Goal: Task Accomplishment & Management: Manage account settings

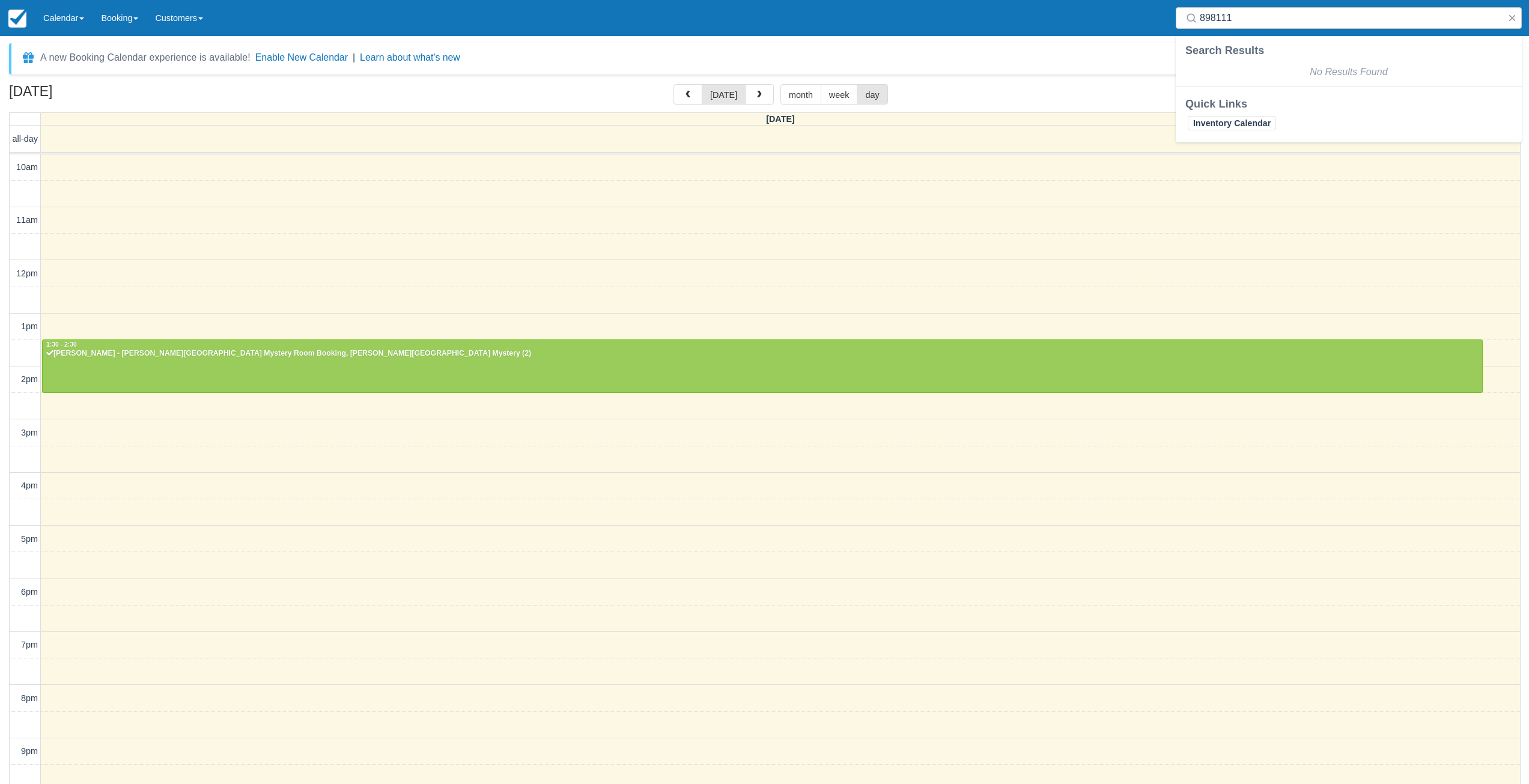
select select
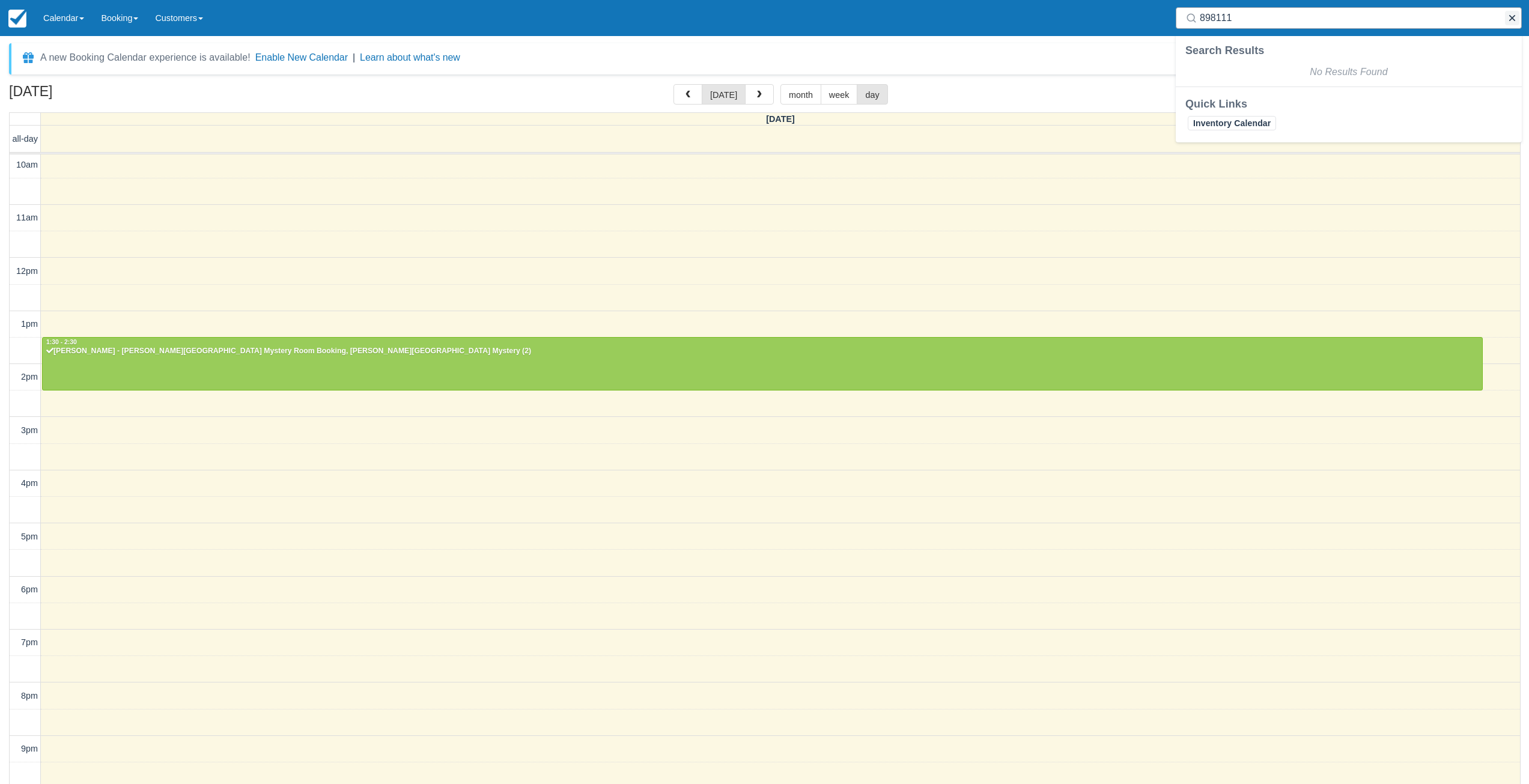
click at [1513, 16] on button "button" at bounding box center [1513, 17] width 15 height 15
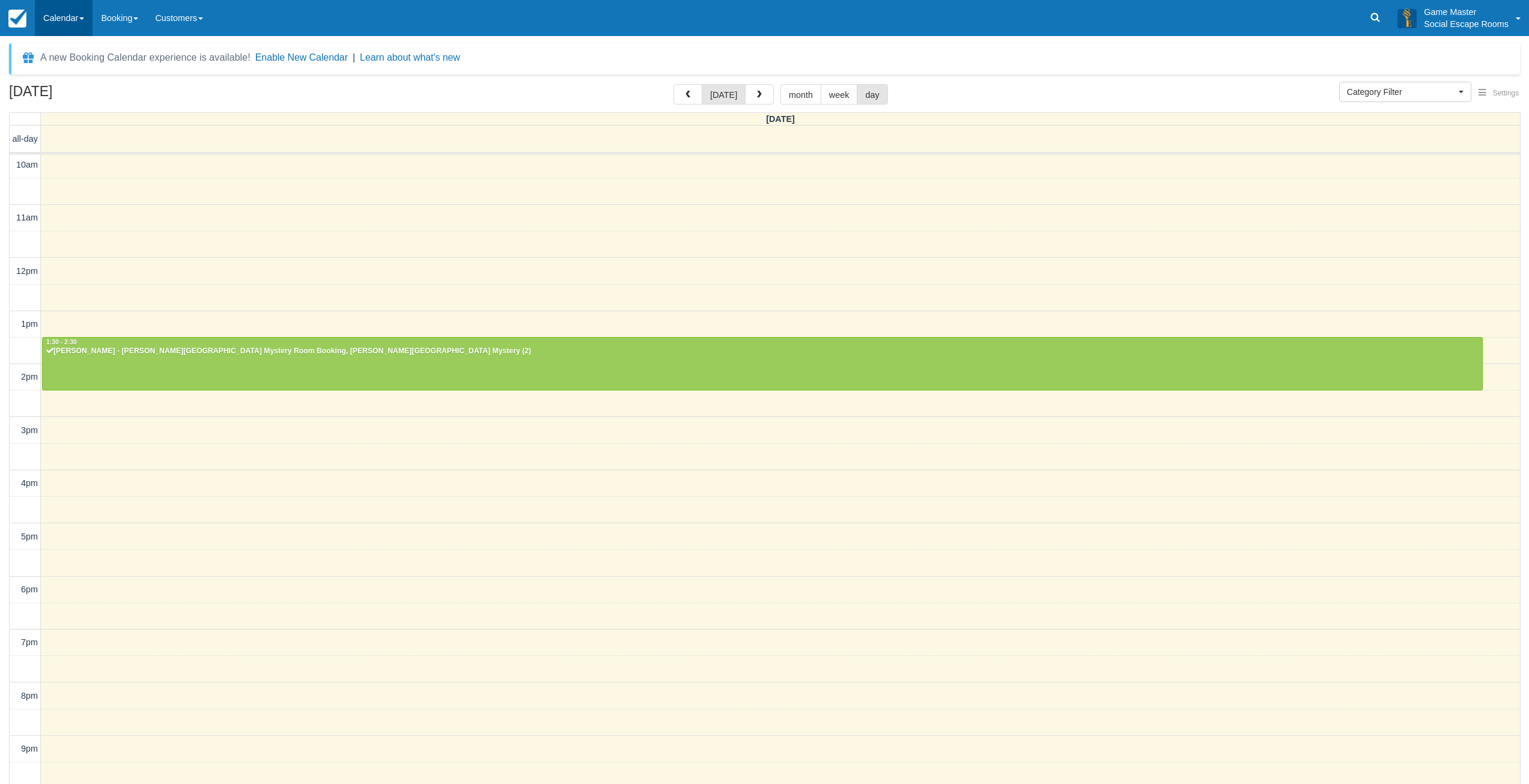
click at [61, 29] on link "Calendar" at bounding box center [63, 18] width 58 height 36
click at [56, 160] on link "Day" at bounding box center [82, 164] width 95 height 25
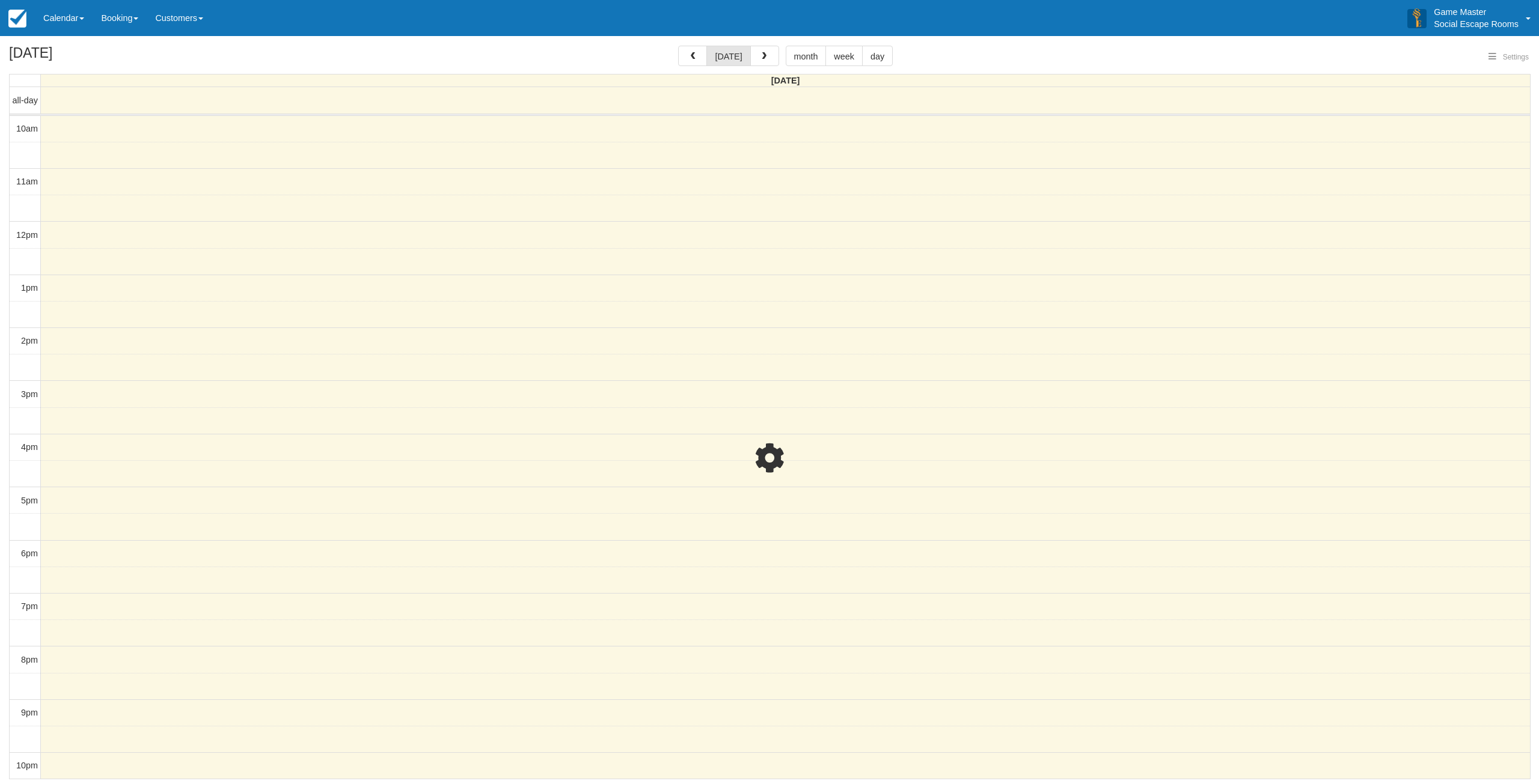
select select
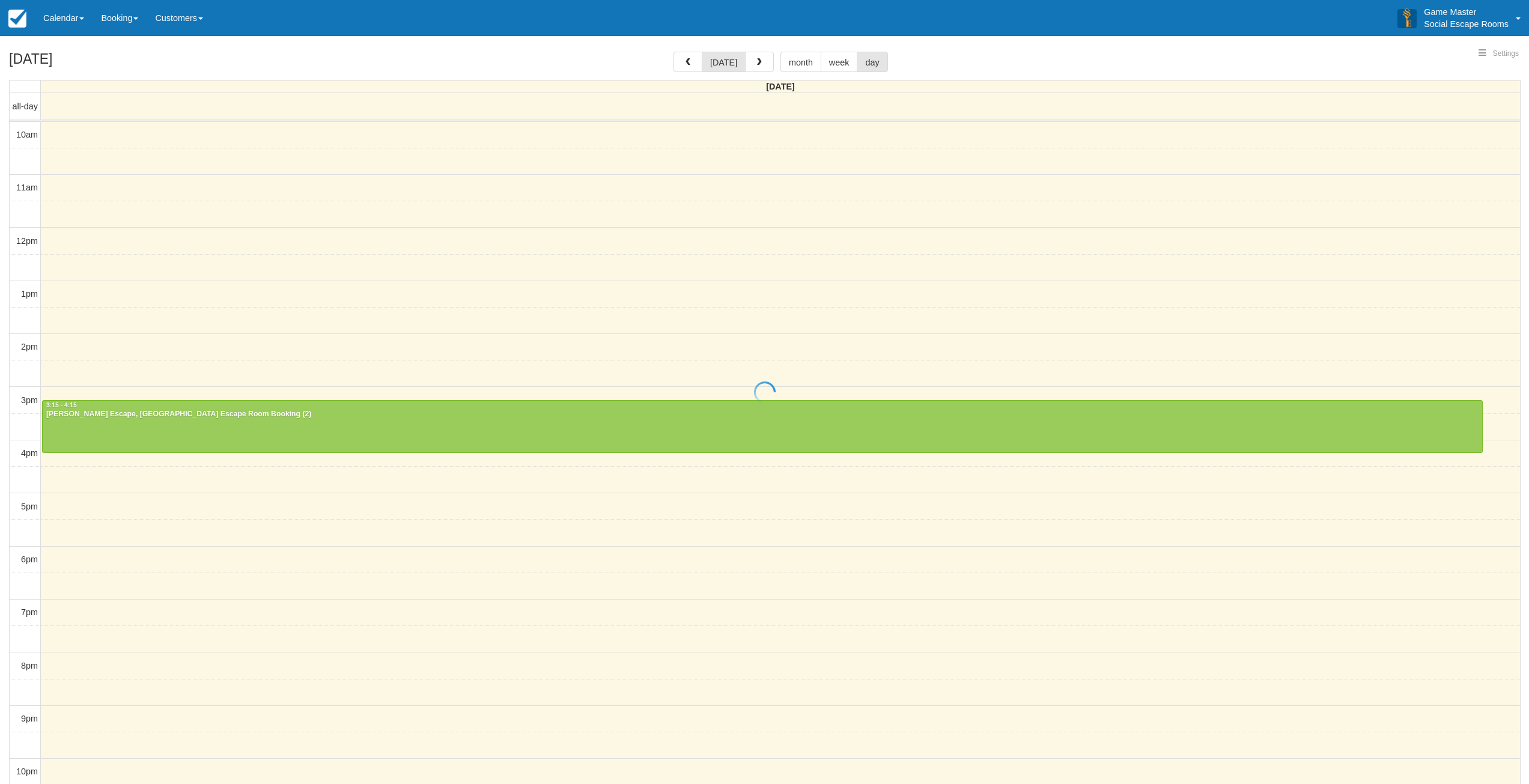
select select
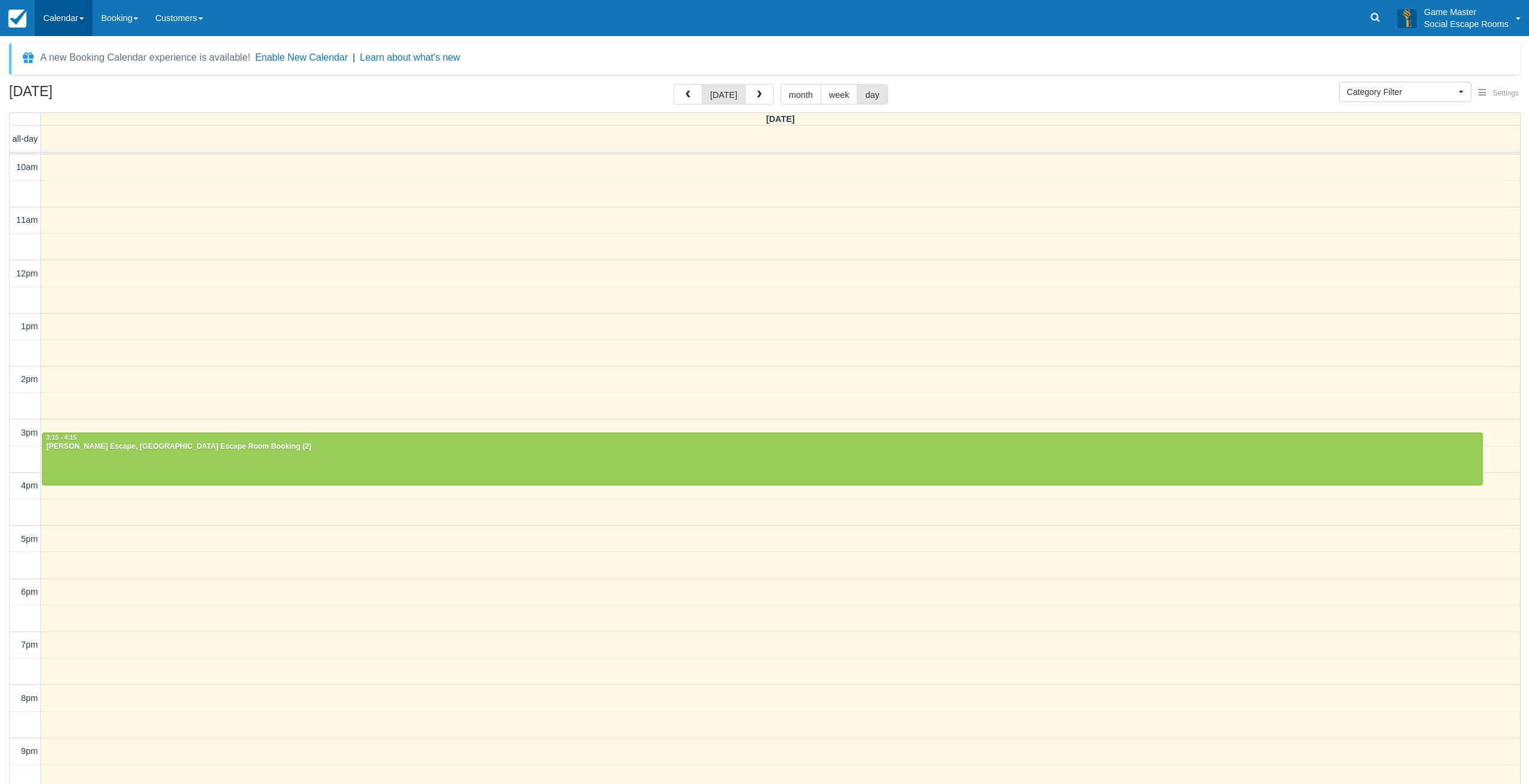
click at [66, 26] on link "Calendar" at bounding box center [63, 18] width 58 height 36
click at [85, 160] on link "Day" at bounding box center [82, 164] width 95 height 25
select select
click at [107, 460] on div at bounding box center [762, 460] width 1440 height 52
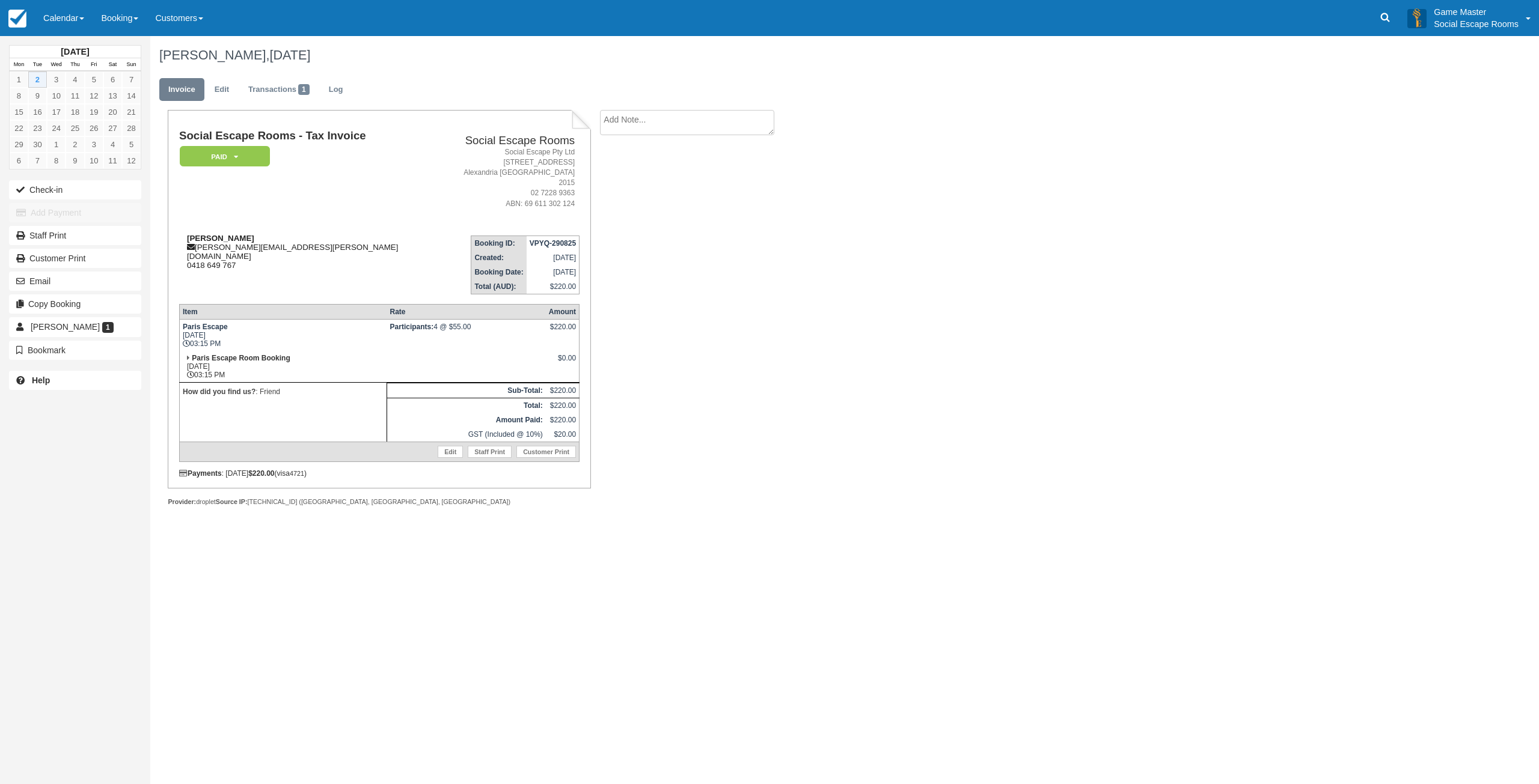
click at [241, 238] on div "John john@scicluna.co 0418 649 767" at bounding box center [311, 252] width 266 height 36
click at [273, 90] on link "Transactions 1" at bounding box center [278, 89] width 79 height 23
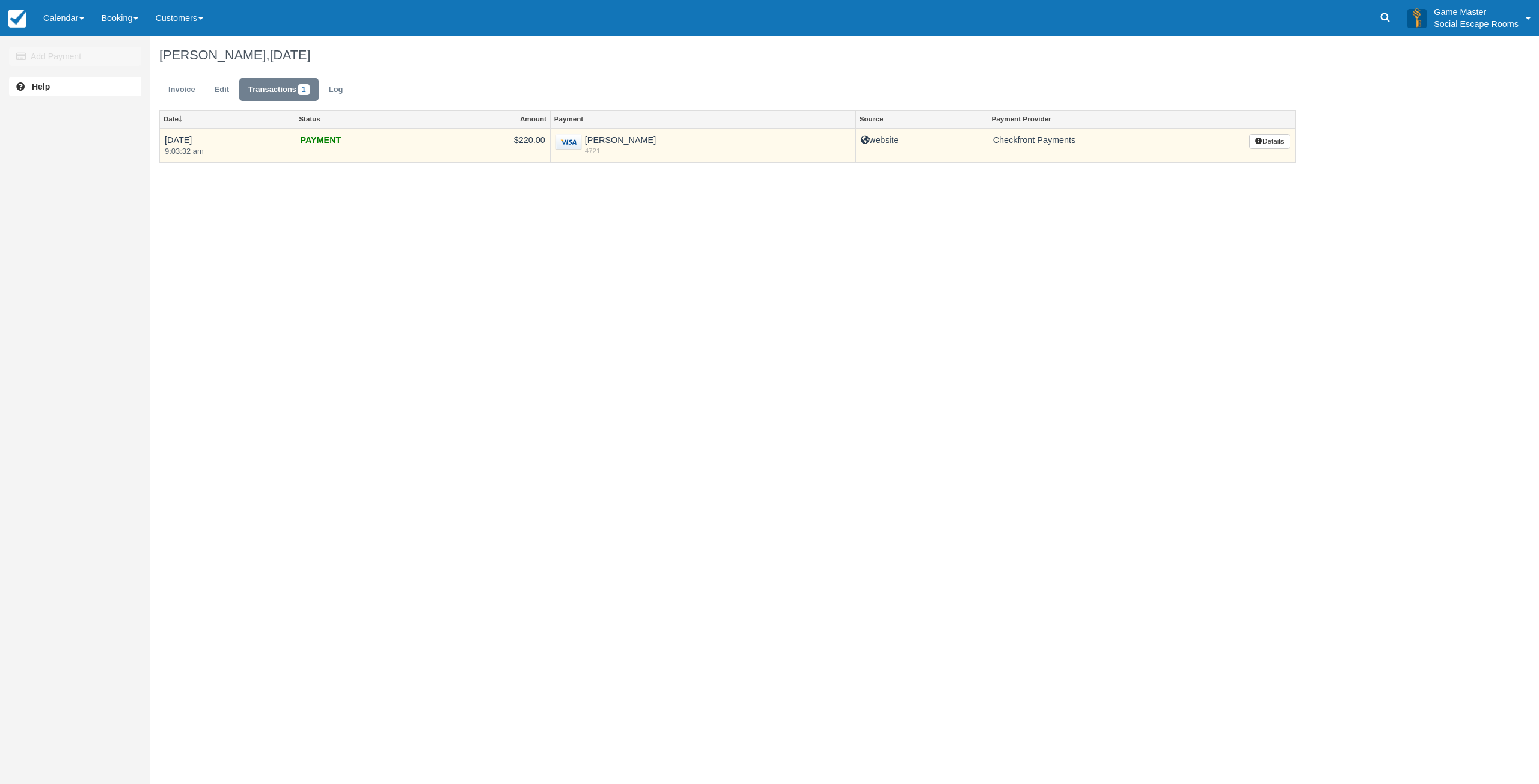
click at [612, 140] on td "[PERSON_NAME] 4721" at bounding box center [703, 145] width 305 height 34
drag, startPoint x: 612, startPoint y: 140, endPoint x: 632, endPoint y: 140, distance: 20.0
click at [632, 140] on td "John Scicluna 4721" at bounding box center [703, 145] width 305 height 34
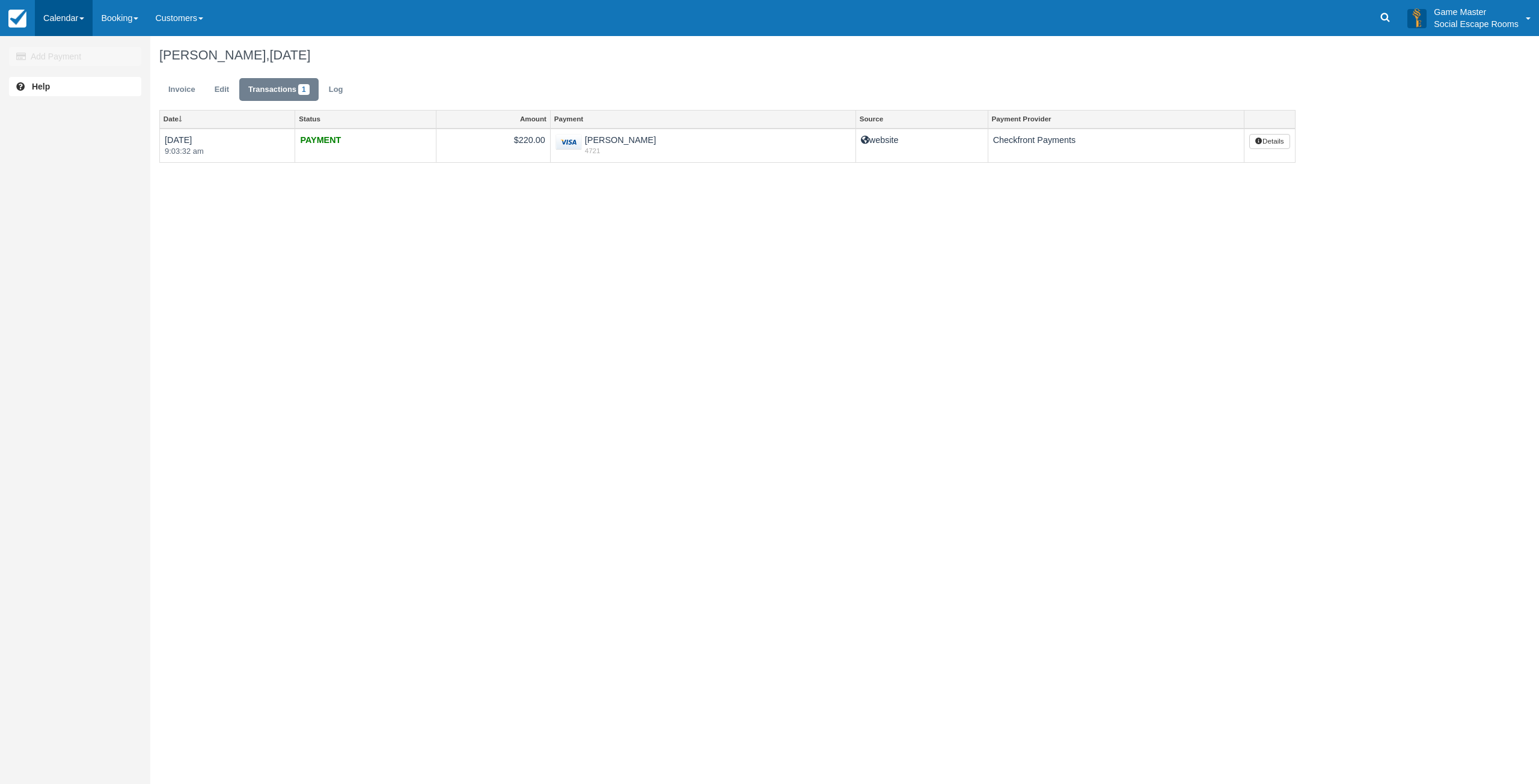
click at [71, 25] on link "Calendar" at bounding box center [63, 18] width 58 height 36
click at [69, 167] on link "Day" at bounding box center [82, 164] width 95 height 25
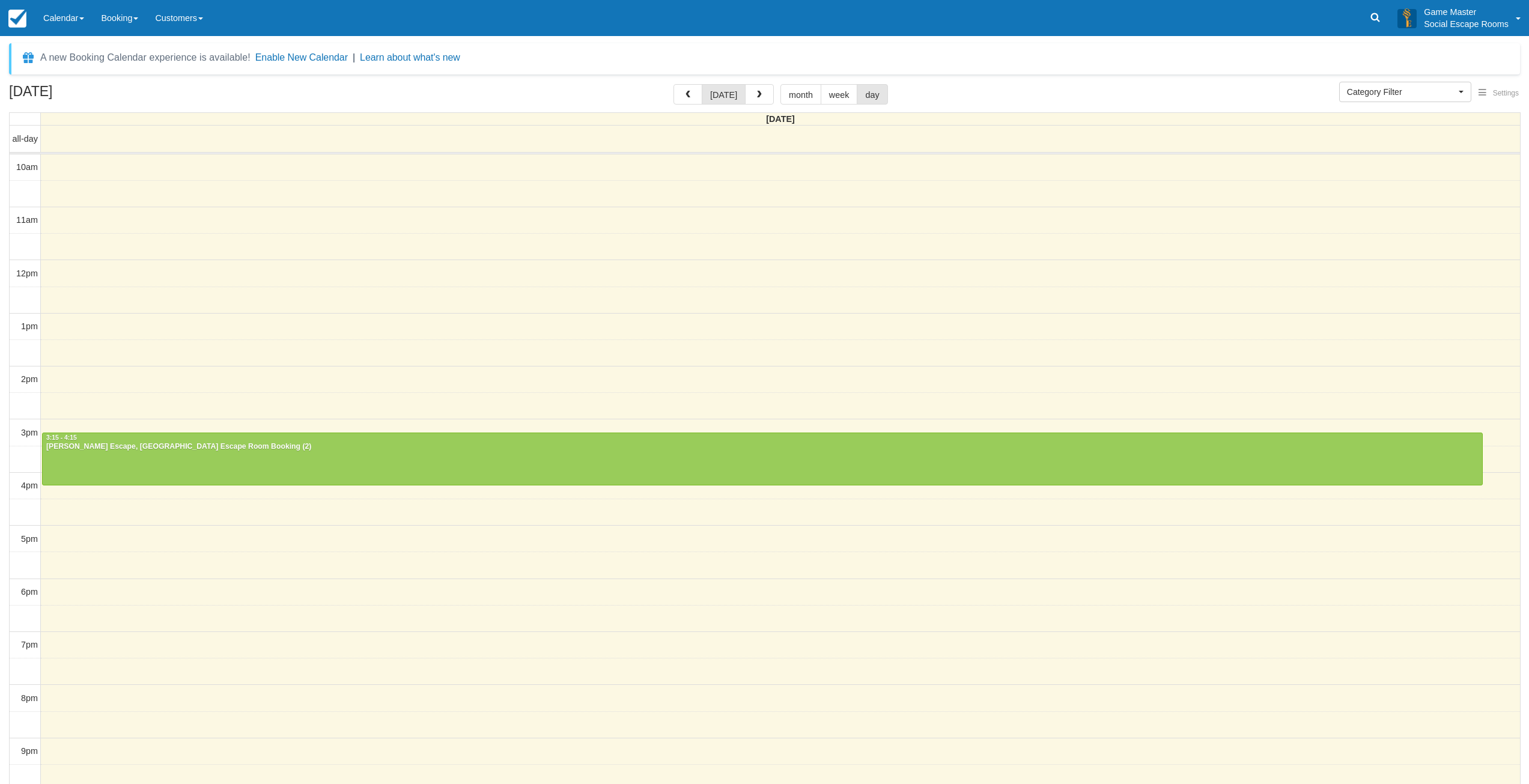
select select
